Goal: Information Seeking & Learning: Learn about a topic

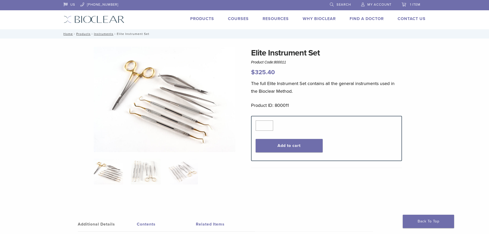
click at [198, 21] on link "Products" at bounding box center [202, 18] width 24 height 5
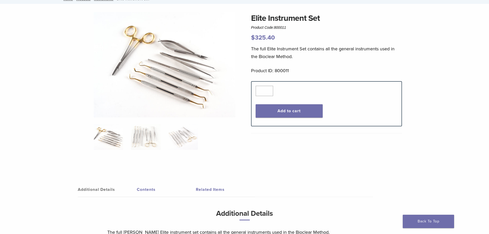
scroll to position [103, 0]
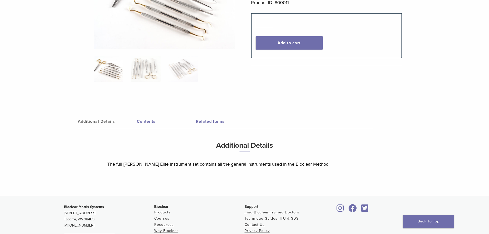
click at [149, 122] on link "Contents" at bounding box center [166, 121] width 59 height 14
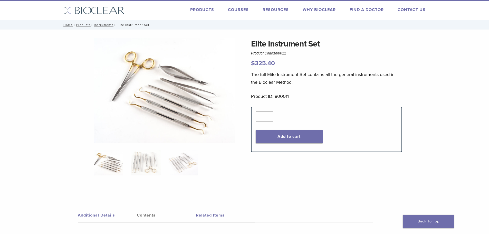
scroll to position [0, 0]
